Goal: Task Accomplishment & Management: Complete application form

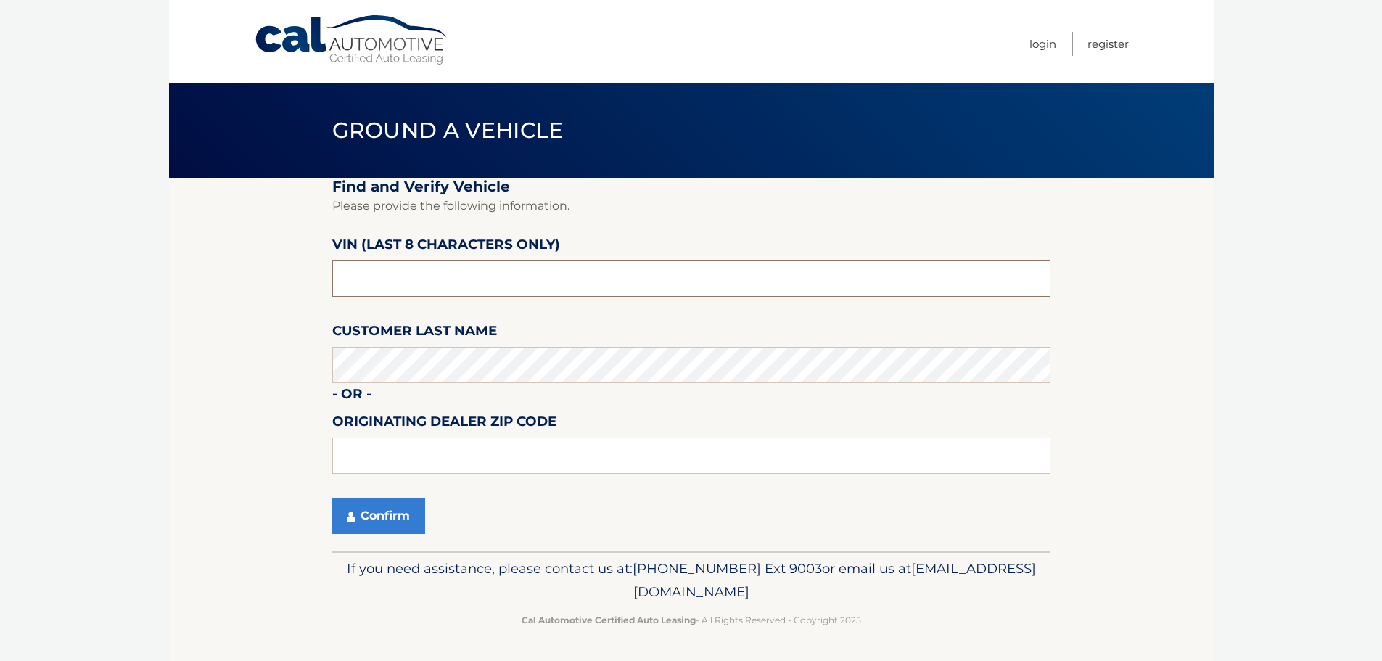
click at [438, 276] on input "text" at bounding box center [691, 278] width 718 height 36
type input "PE003921"
click at [465, 450] on input "text" at bounding box center [691, 456] width 718 height 36
type input "33073"
click at [374, 523] on button "Confirm" at bounding box center [378, 516] width 93 height 36
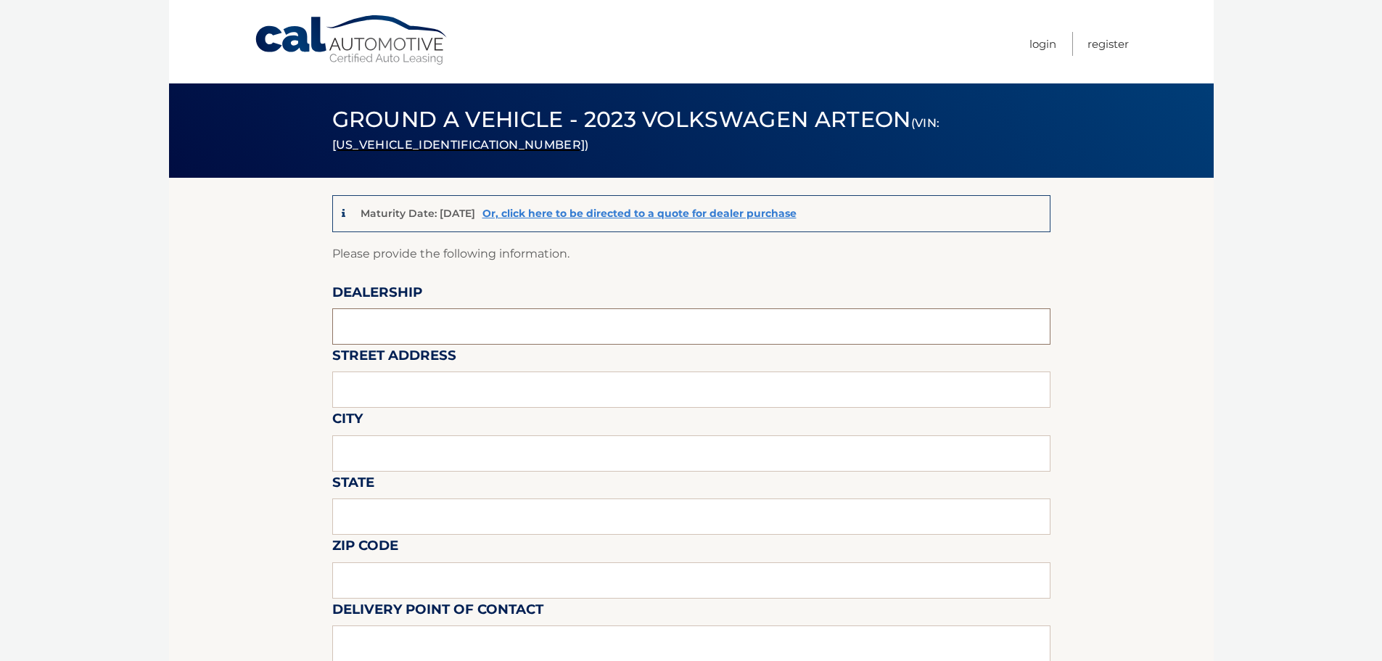
click at [395, 332] on input "text" at bounding box center [691, 326] width 718 height 36
type input "GUNTHER MOTOR COMPANY"
click at [435, 388] on input "text" at bounding box center [691, 389] width 718 height 36
type input "4350 N STATE ROAD 7"
click at [438, 450] on input "text" at bounding box center [691, 453] width 718 height 36
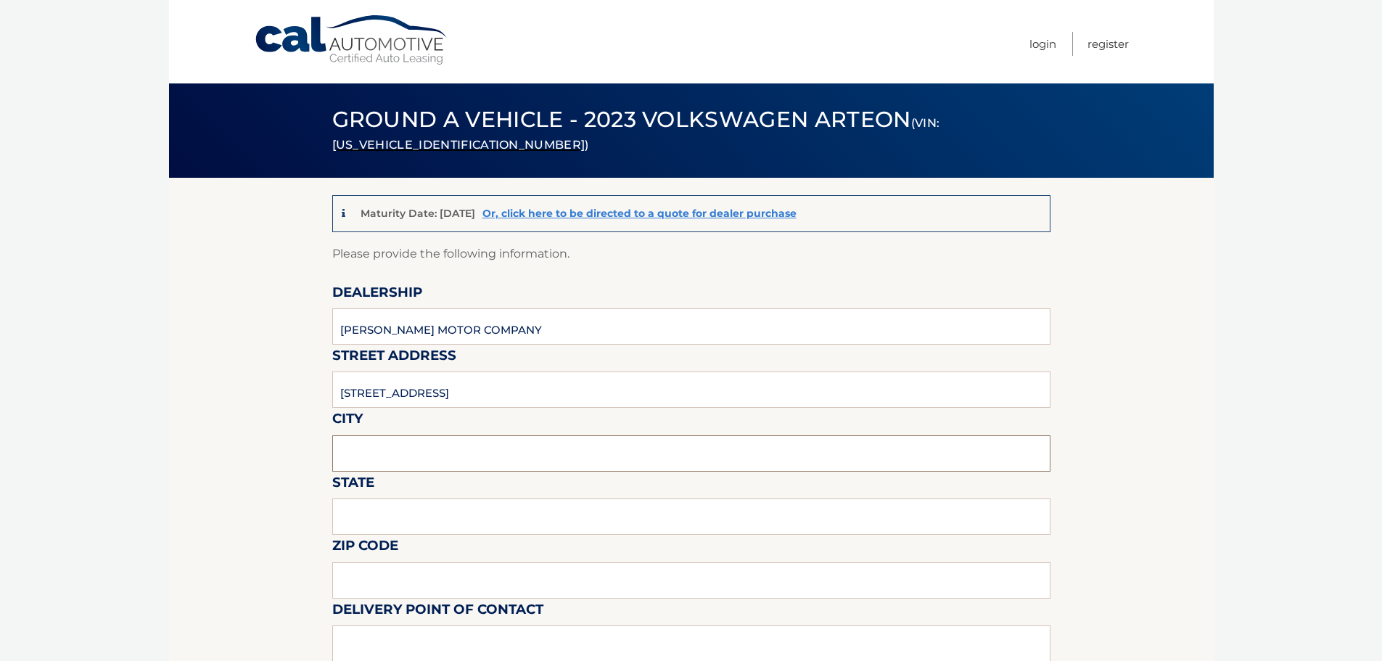
type input "COCONUT CREEK"
type input "Florida"
type input "33073"
type input "DEANTE POWELL"
type input "9548503820"
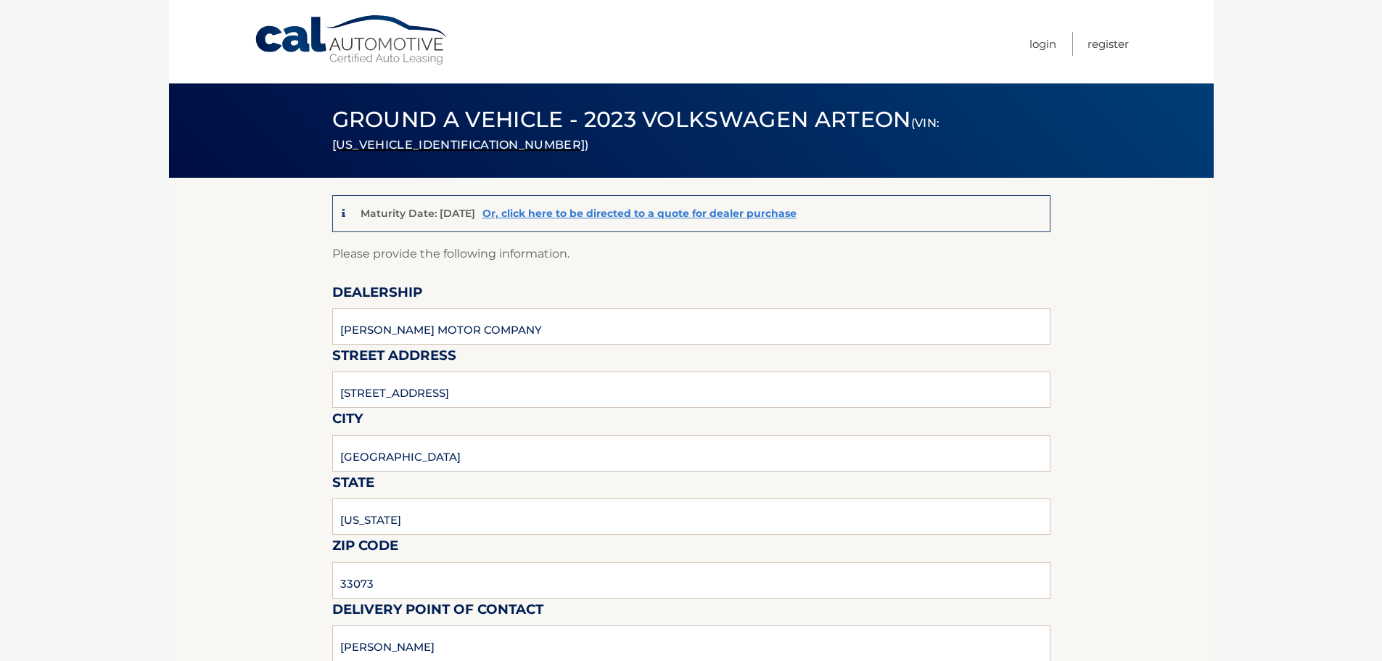
type input "DEANTE.POWELL@GMAIL.COM"
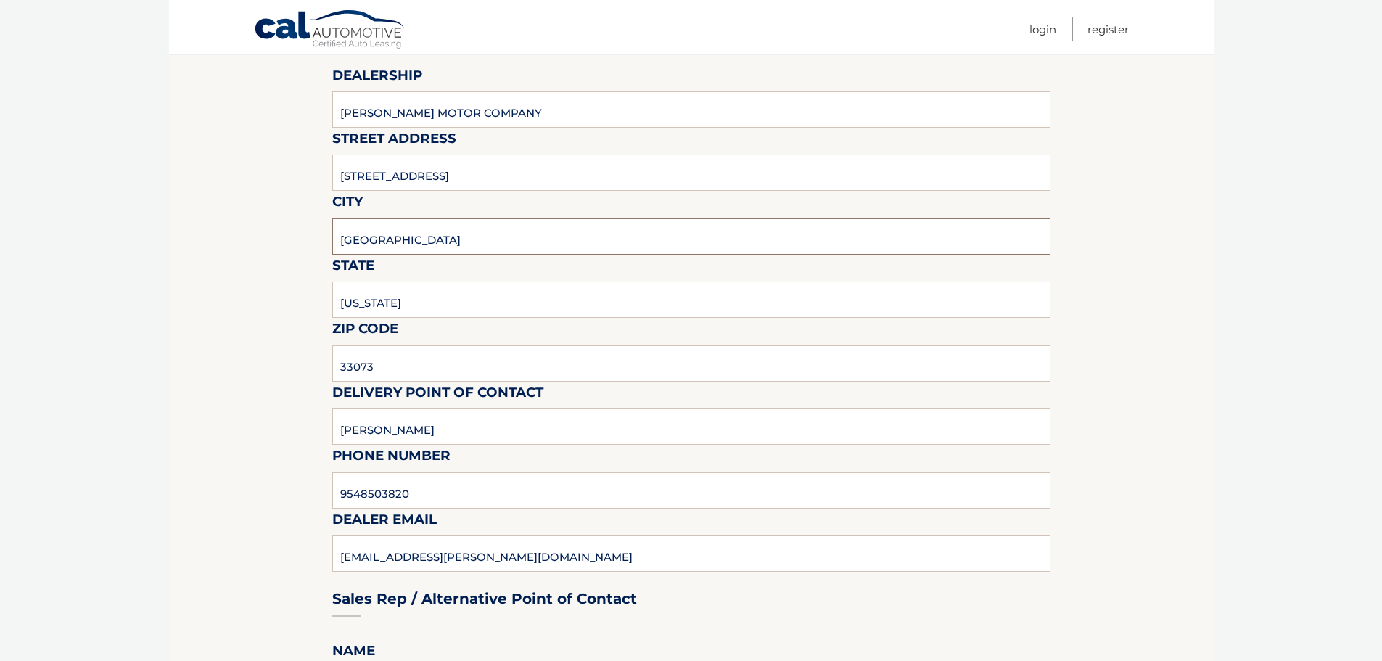
scroll to position [218, 0]
click at [466, 485] on input "9548503820" at bounding box center [691, 490] width 718 height 36
type input "9545903760"
click at [424, 549] on div "Sales Rep / Alternative Point of Contact" at bounding box center [691, 570] width 718 height 102
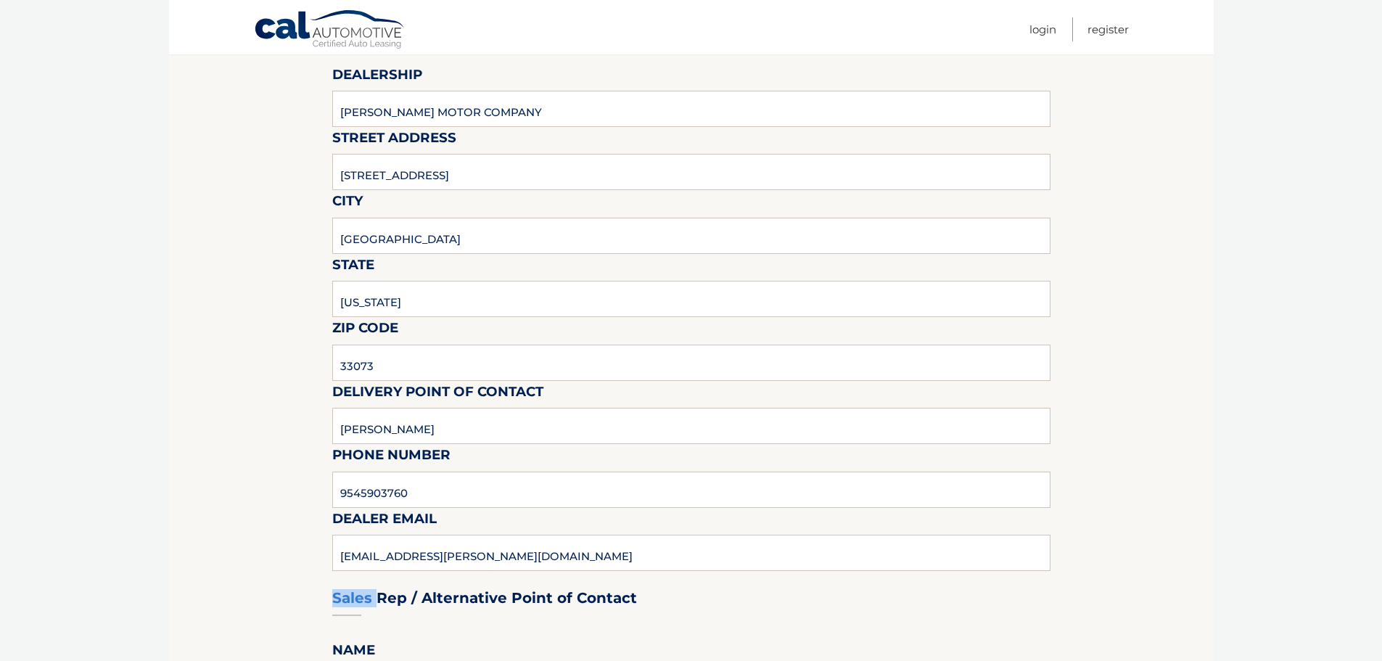
click at [424, 549] on div "Sales Rep / Alternative Point of Contact" at bounding box center [691, 570] width 718 height 102
click at [398, 555] on div "Sales Rep / Alternative Point of Contact" at bounding box center [691, 570] width 718 height 102
click at [421, 499] on input "9545903760" at bounding box center [691, 490] width 718 height 36
type input "DEANTEP@GUNTHERCREEK.NET"
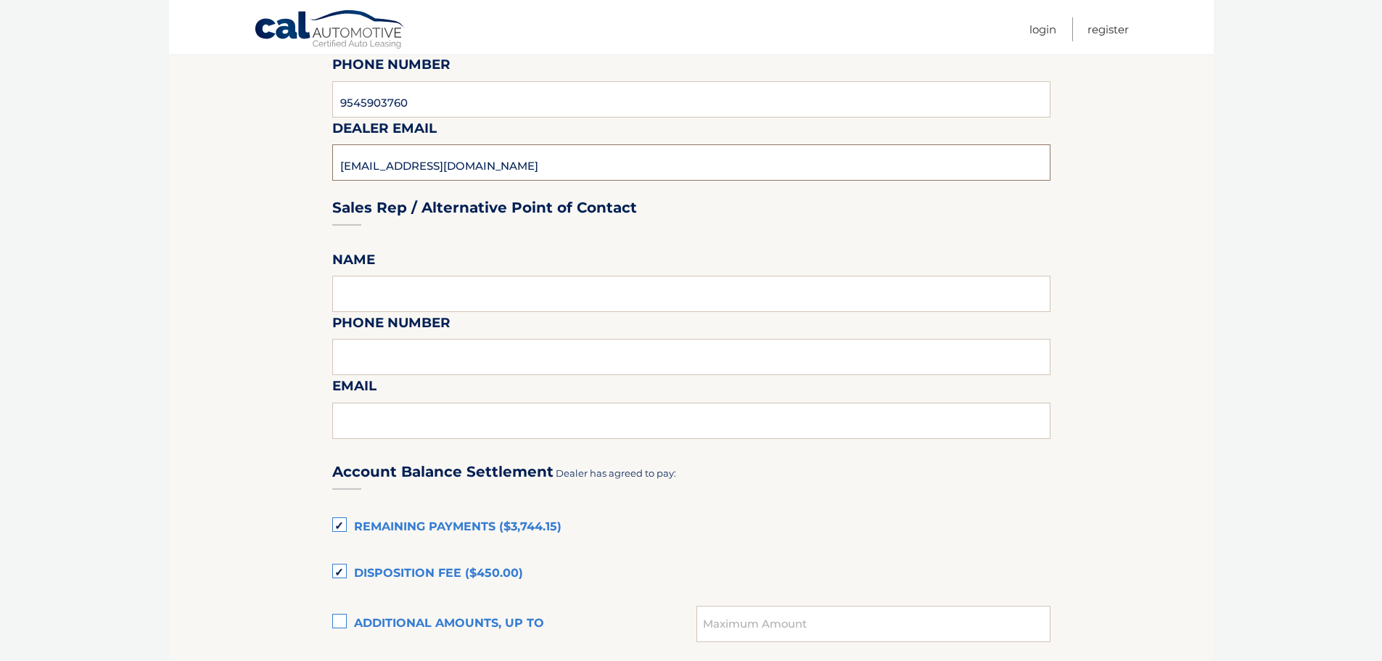
scroll to position [798, 0]
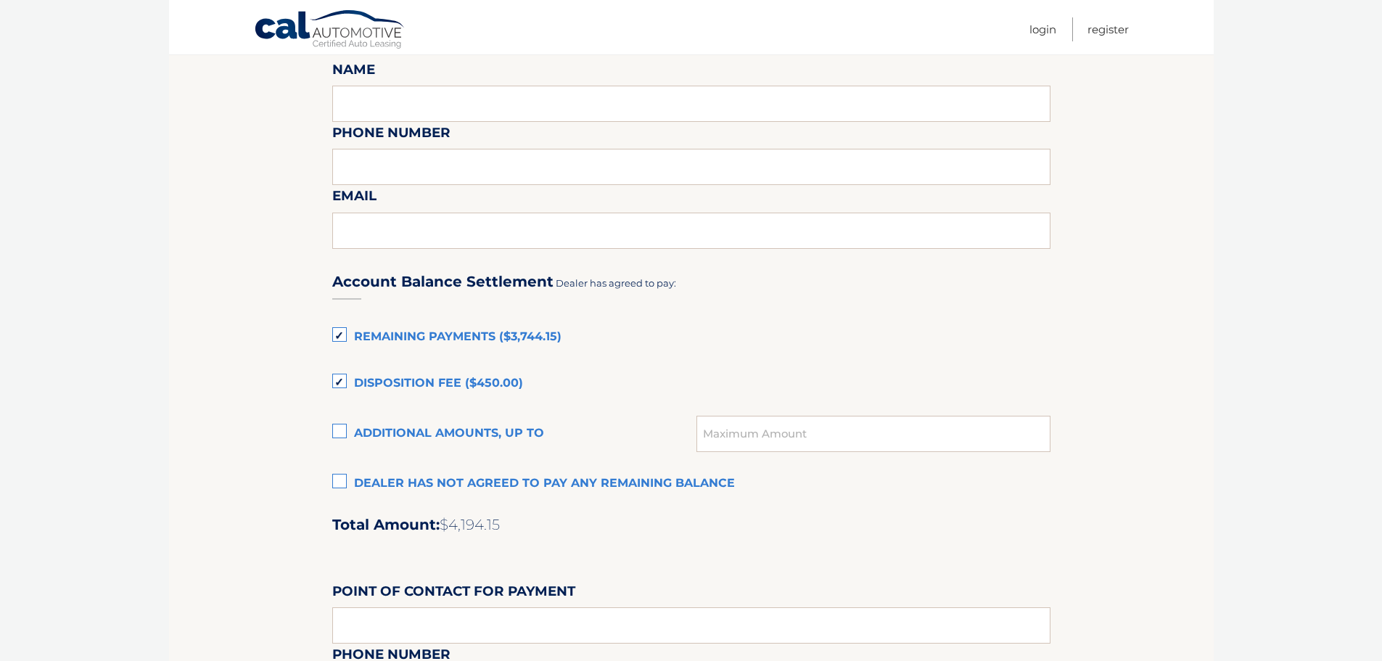
click at [344, 331] on label "Remaining Payments ($3,744.15)" at bounding box center [691, 337] width 718 height 29
click at [0, 0] on input "Remaining Payments ($3,744.15)" at bounding box center [0, 0] width 0 height 0
click at [342, 375] on label "Disposition Fee ($450.00)" at bounding box center [691, 383] width 718 height 29
click at [0, 0] on input "Disposition Fee ($450.00)" at bounding box center [0, 0] width 0 height 0
click at [340, 485] on label "Dealer has not agreed to pay any remaining balance" at bounding box center [691, 483] width 718 height 29
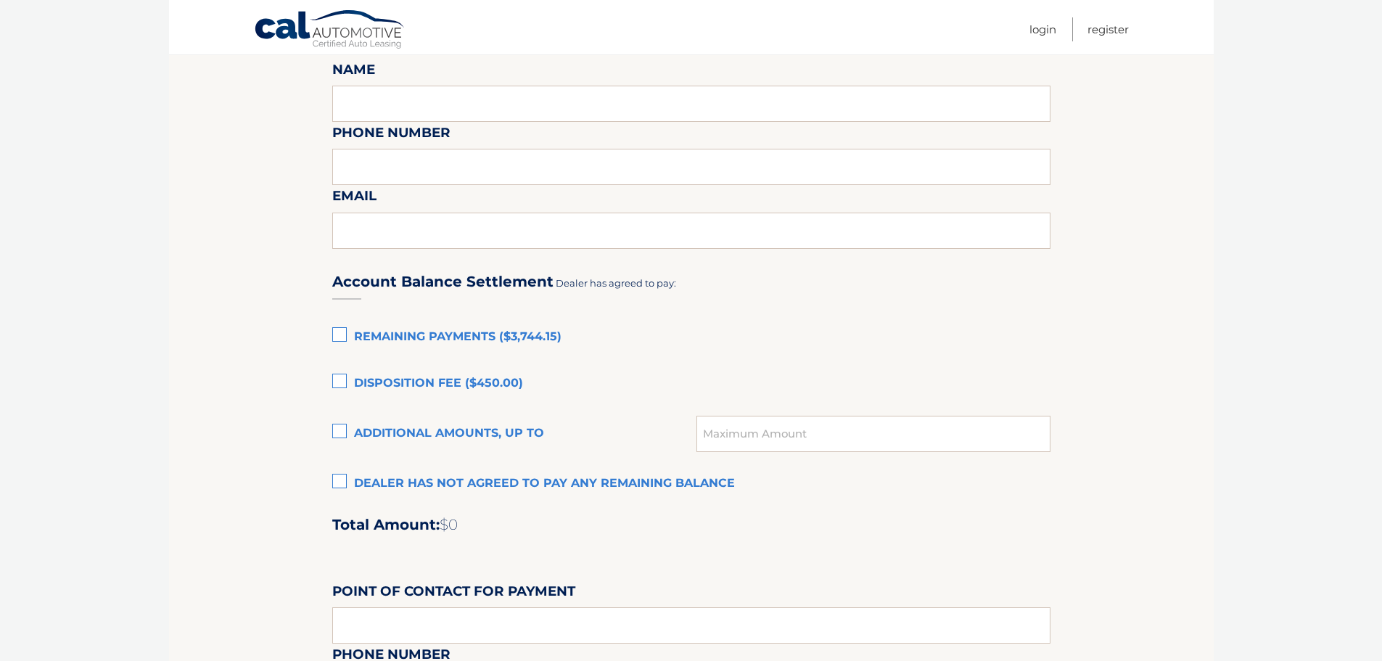
click at [0, 0] on input "Dealer has not agreed to pay any remaining balance" at bounding box center [0, 0] width 0 height 0
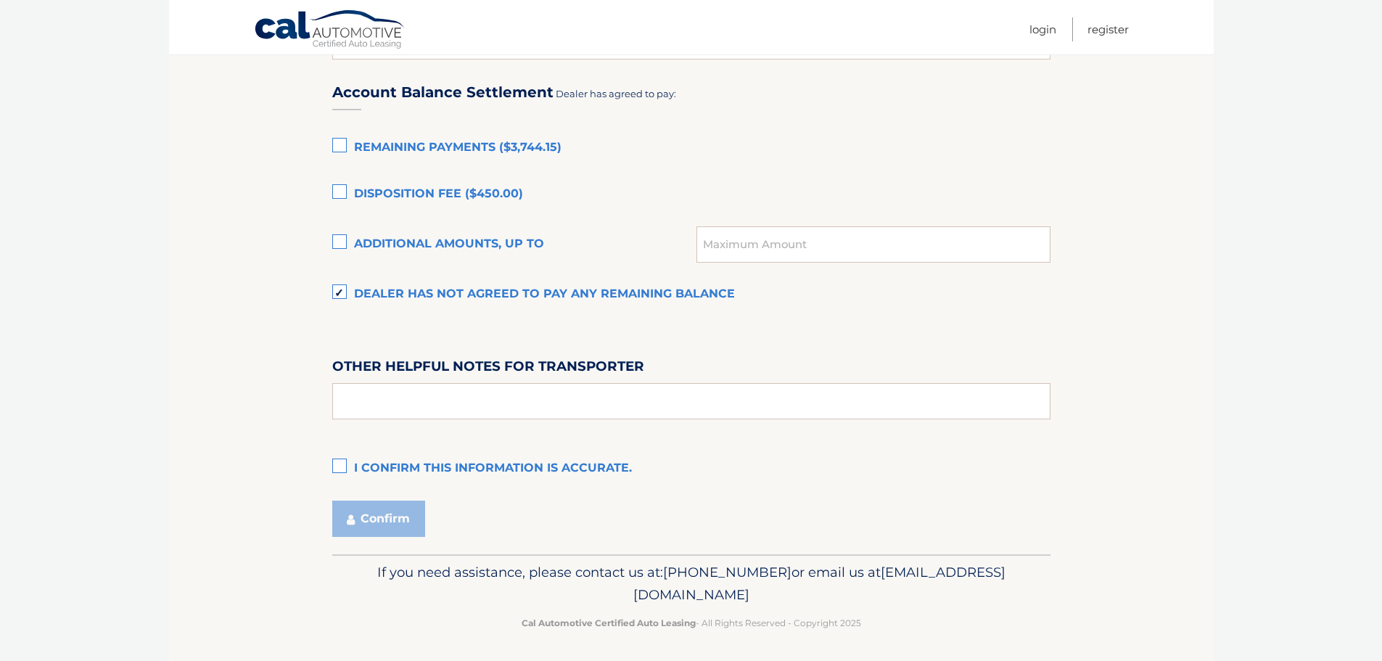
scroll to position [991, 0]
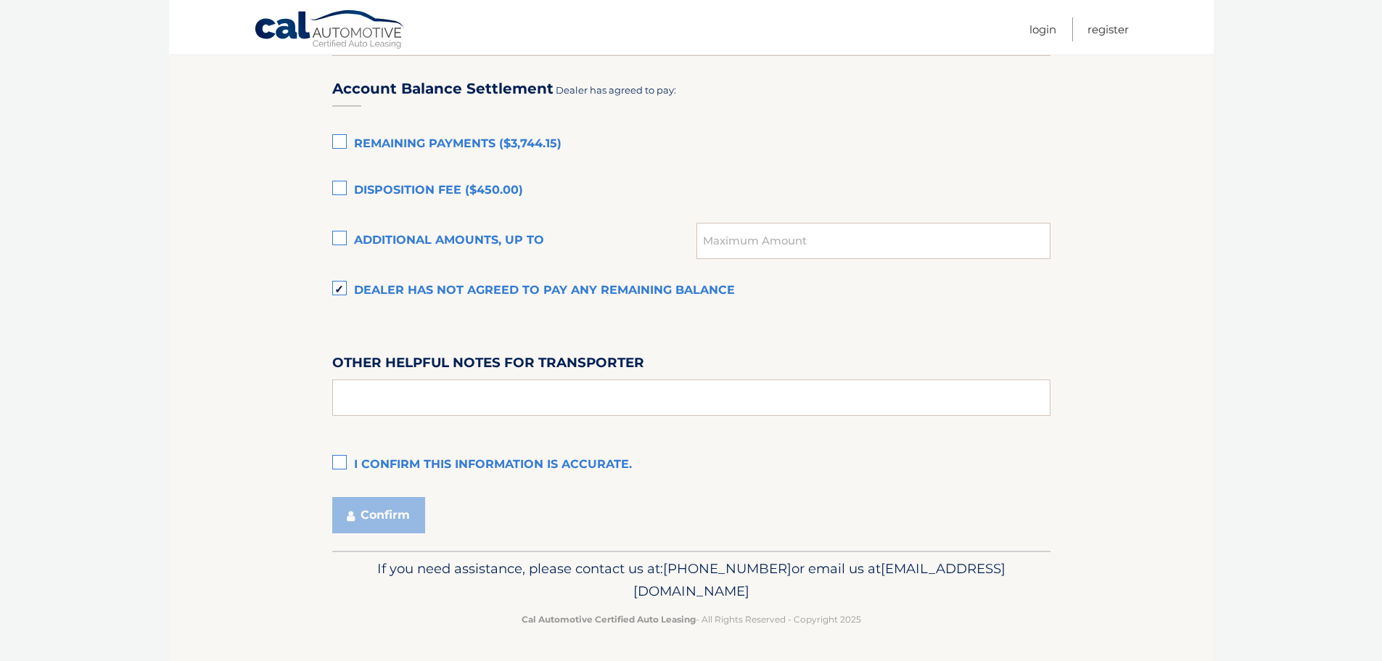
click at [346, 459] on label "I confirm this information is accurate." at bounding box center [691, 465] width 718 height 29
click at [0, 0] on input "I confirm this information is accurate." at bounding box center [0, 0] width 0 height 0
click at [387, 510] on button "Confirm" at bounding box center [378, 515] width 93 height 36
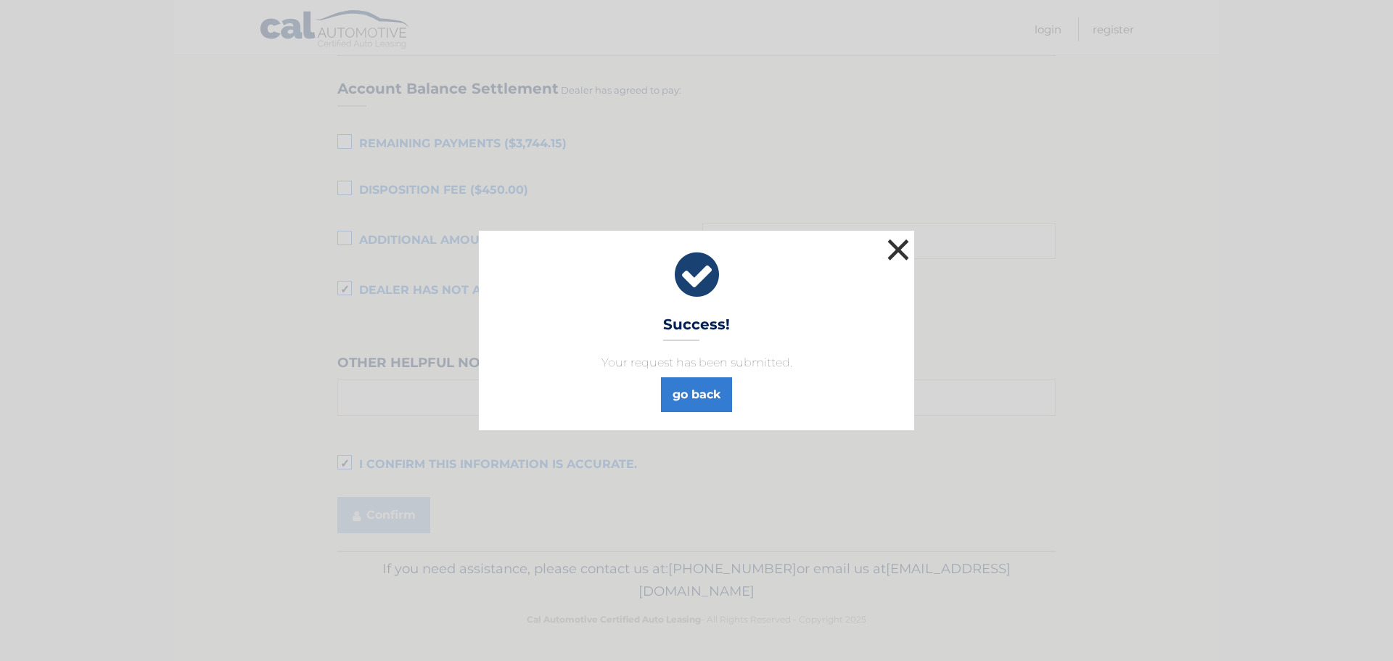
click at [900, 253] on button "×" at bounding box center [898, 249] width 29 height 29
